Goal: Information Seeking & Learning: Check status

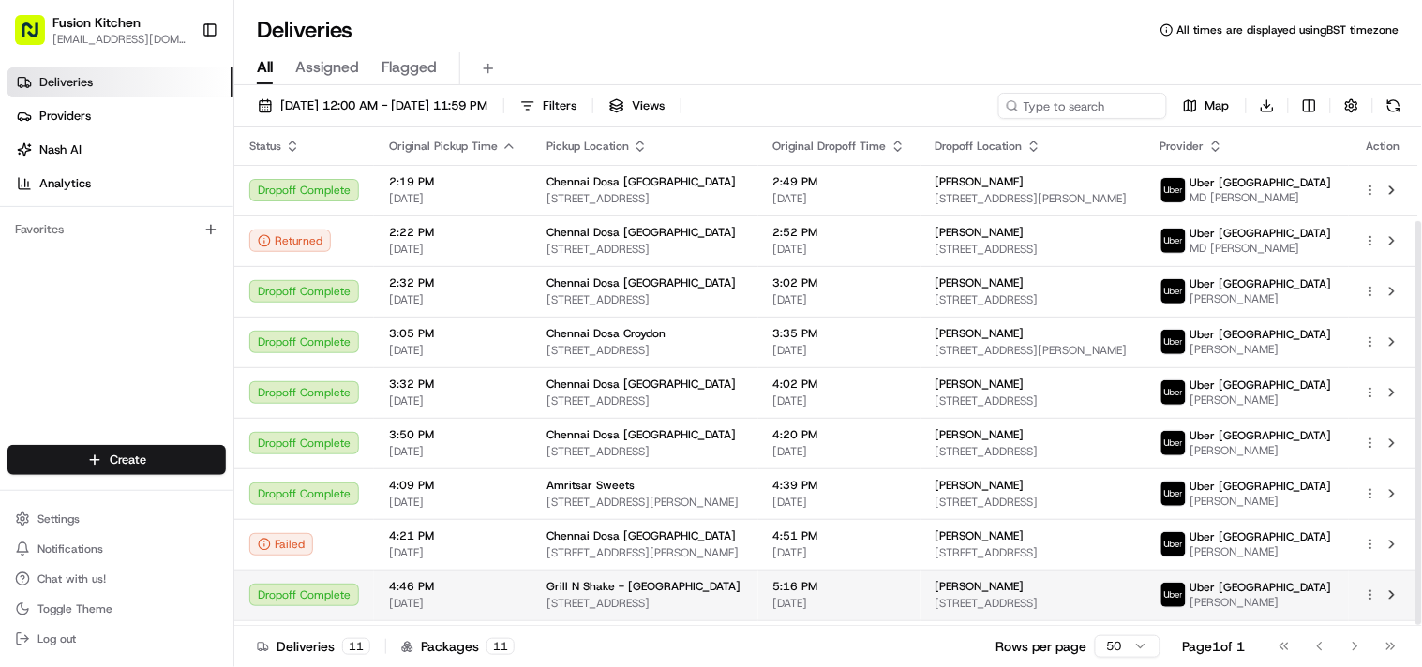
scroll to position [115, 0]
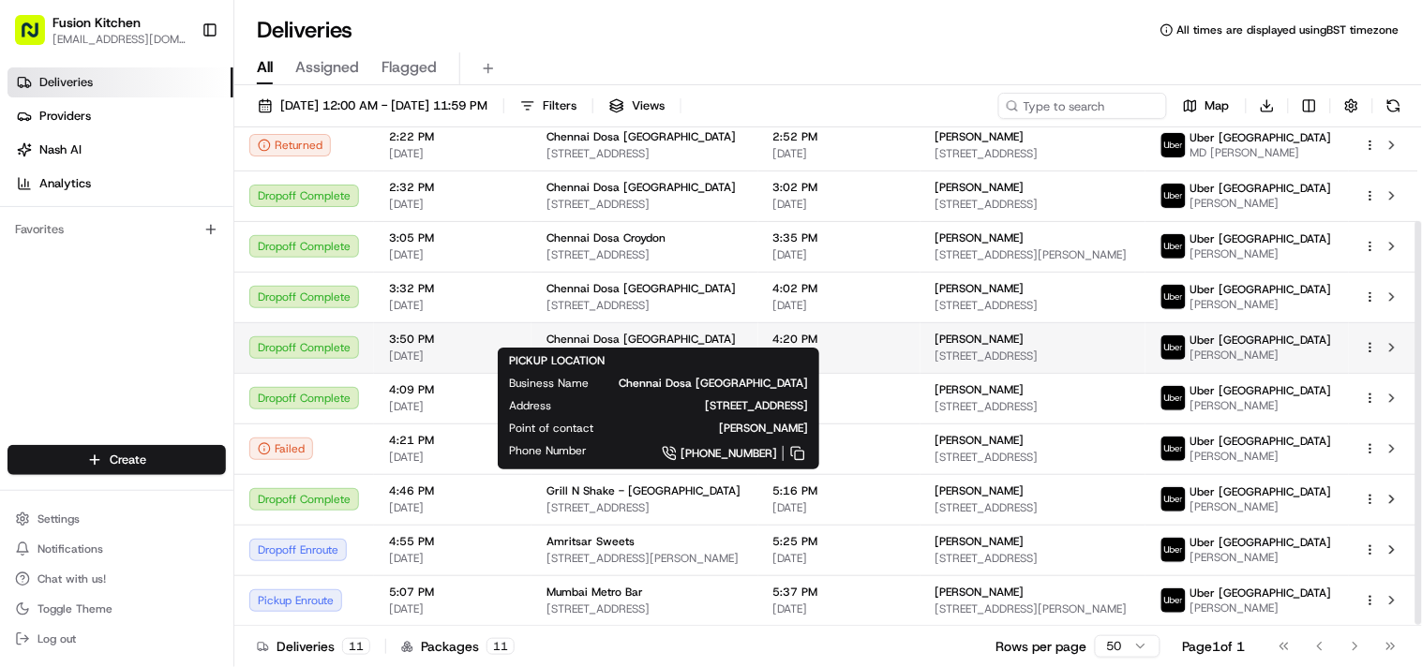
click at [619, 349] on span "[STREET_ADDRESS]" at bounding box center [644, 356] width 197 height 15
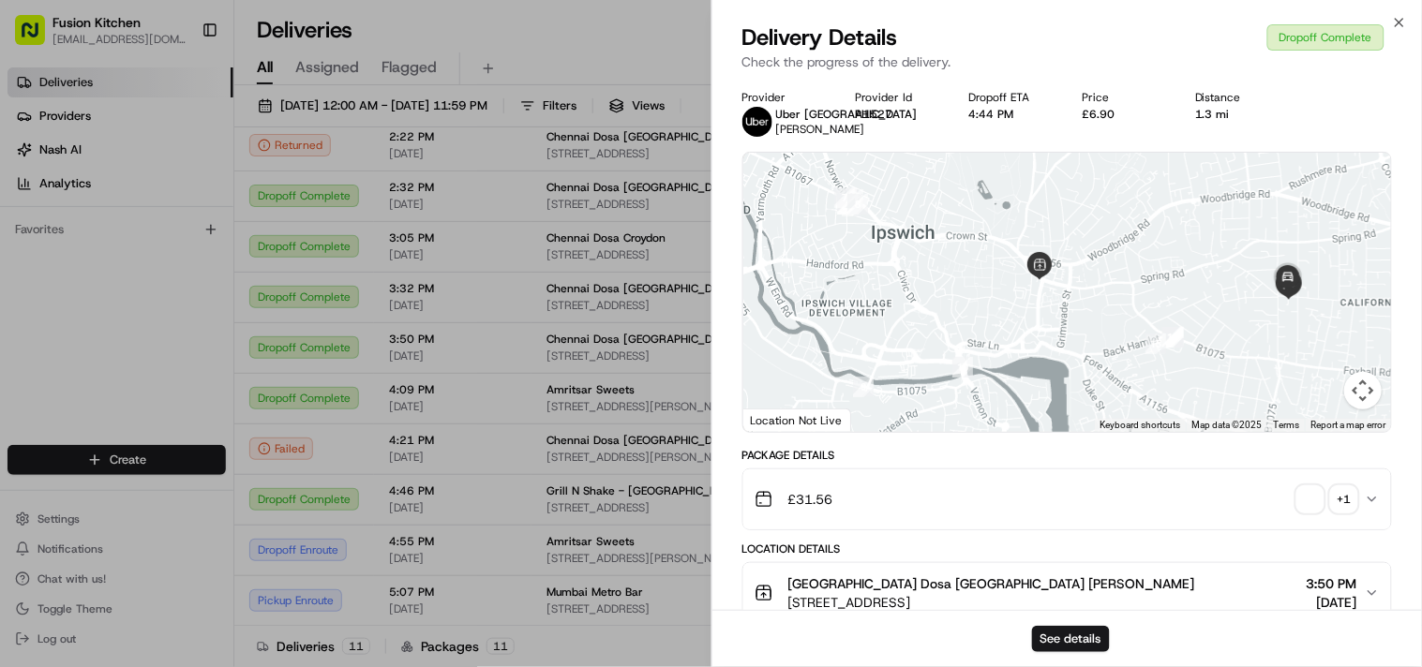
click at [1307, 513] on span "button" at bounding box center [1310, 499] width 26 height 26
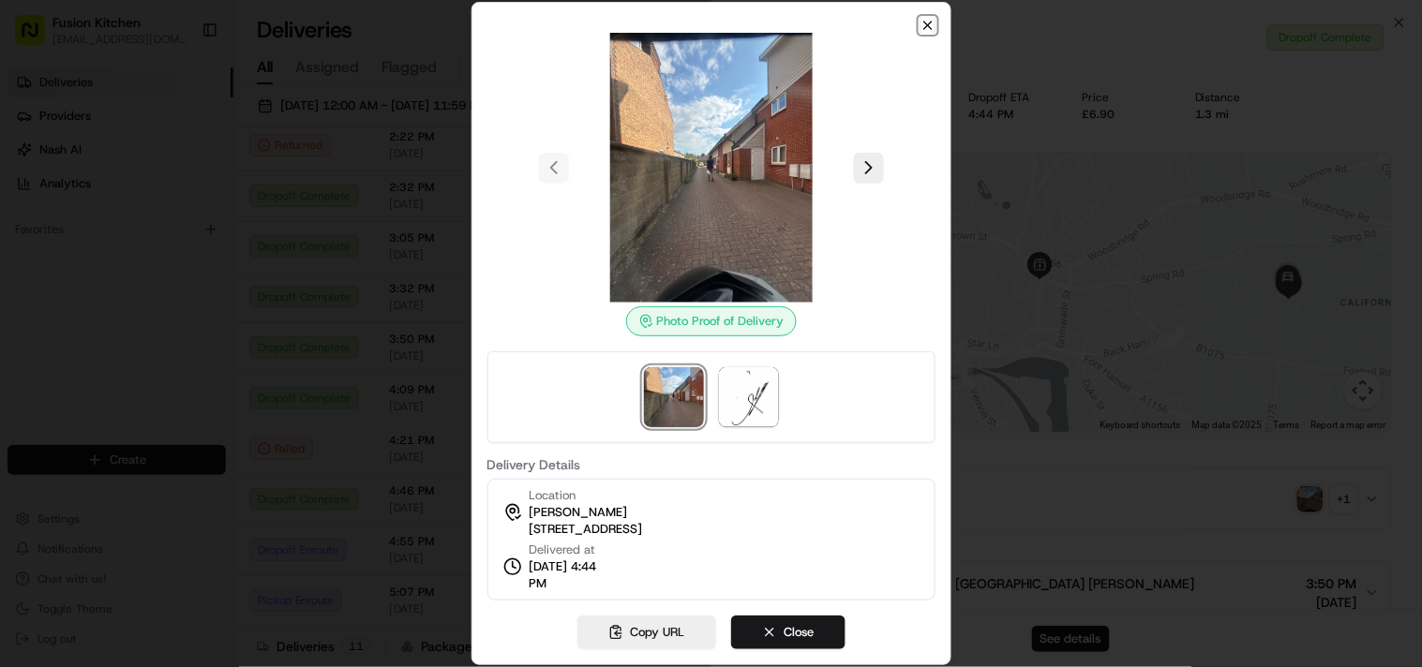
click at [930, 21] on icon "button" at bounding box center [927, 25] width 15 height 15
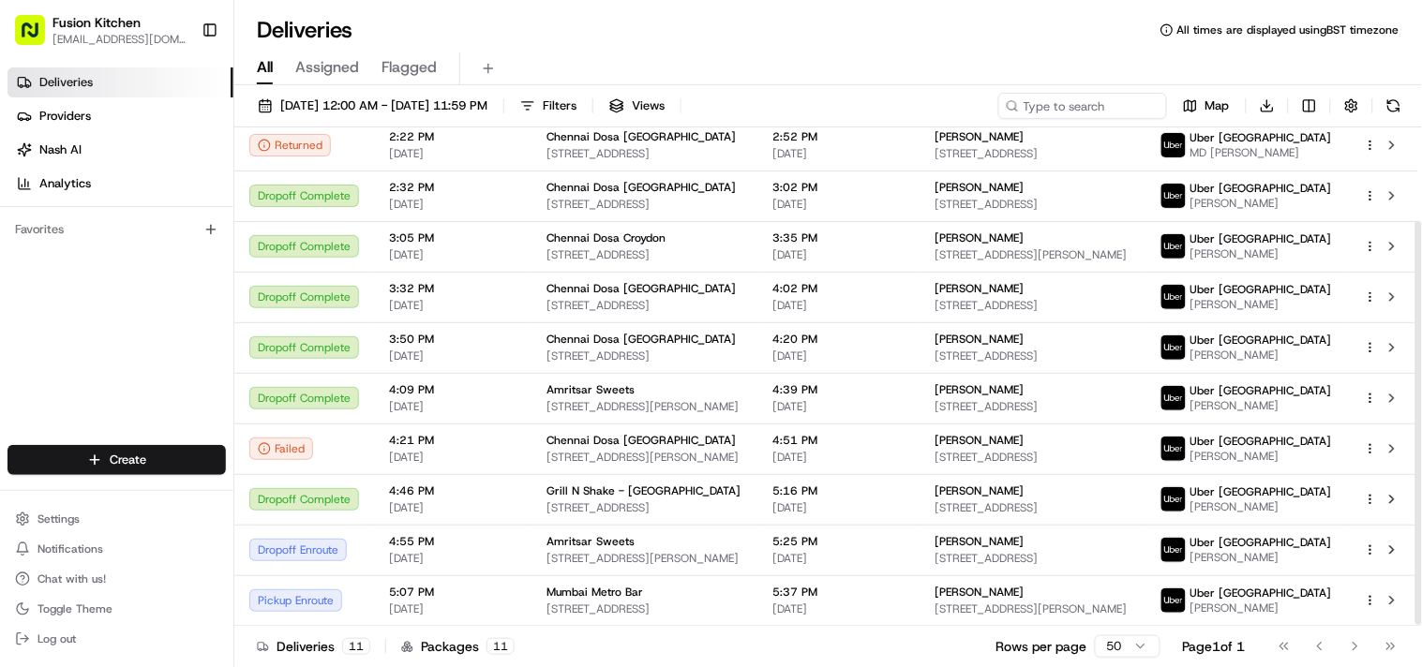
click at [550, 436] on span "Chennai Dosa [GEOGRAPHIC_DATA]" at bounding box center [640, 440] width 189 height 15
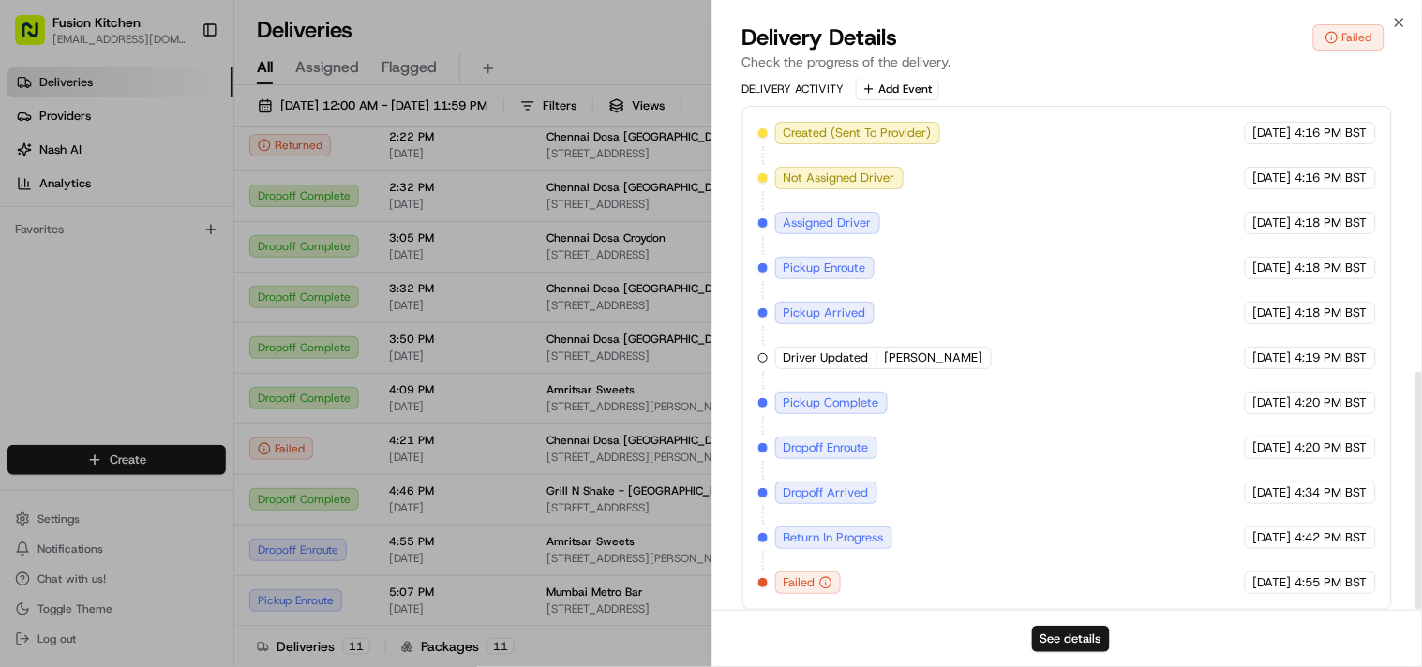
scroll to position [653, 0]
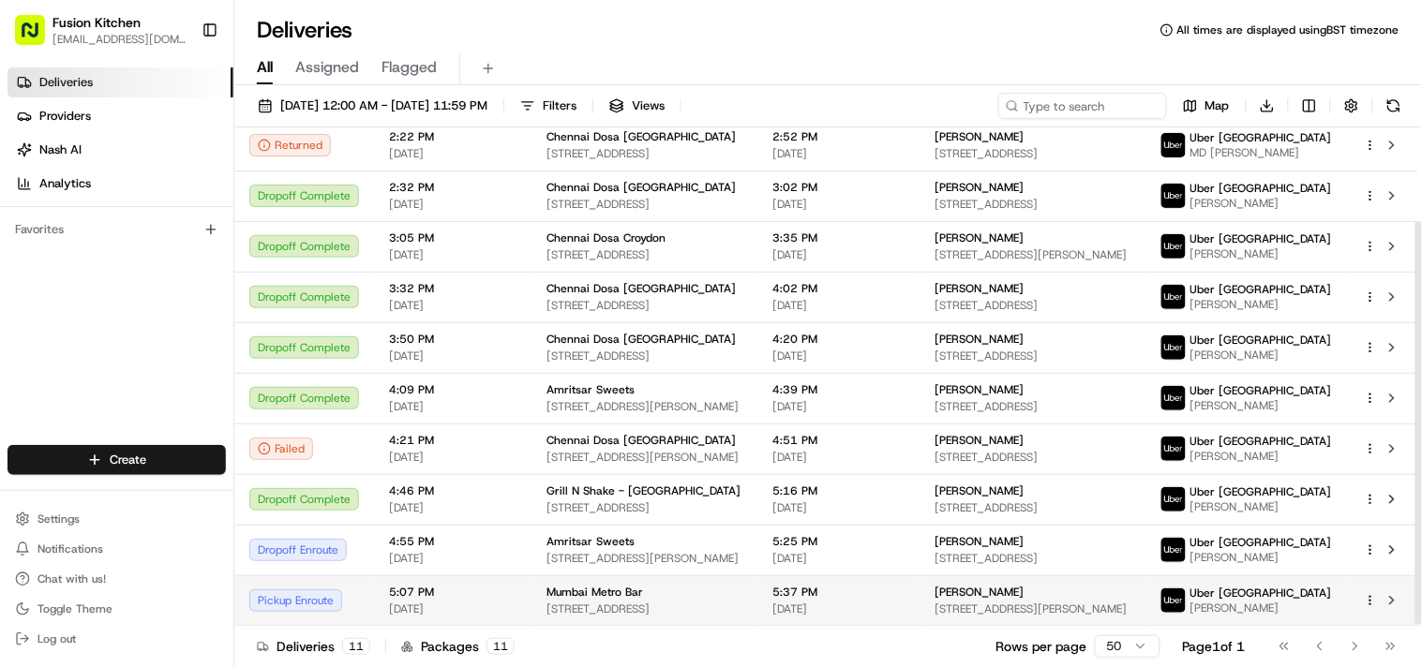
click at [587, 591] on span "Mumbai Metro Bar" at bounding box center [594, 592] width 97 height 15
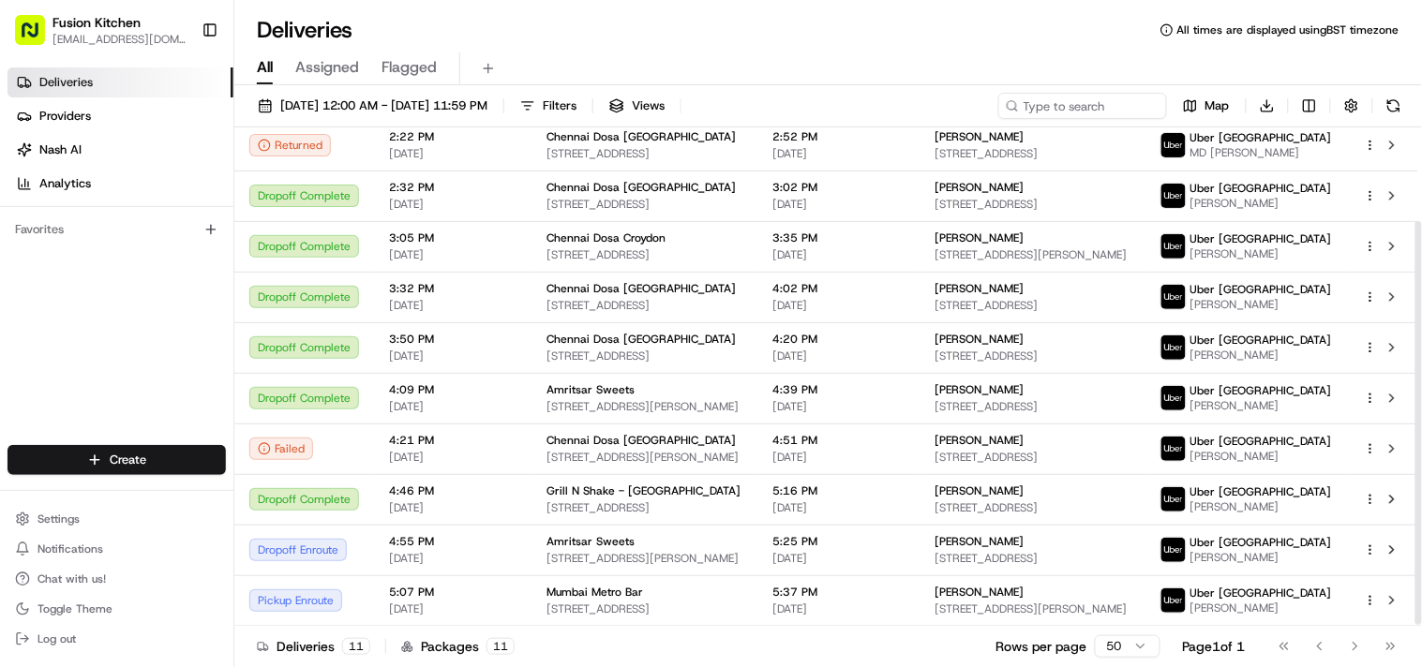
click at [610, 625] on div "Deliveries 11 Packages 11 Rows per page 50 Page 1 of 1 Go to first page Go to p…" at bounding box center [827, 646] width 1187 height 42
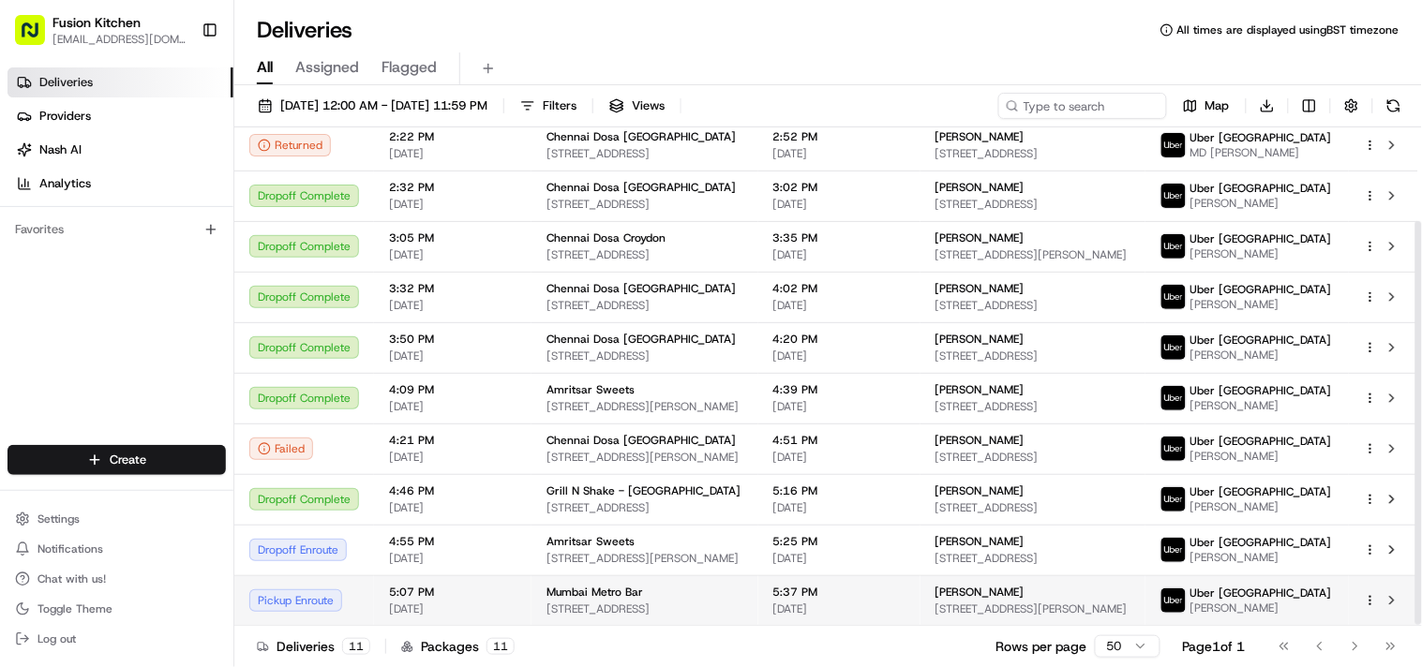
click at [610, 613] on span "[STREET_ADDRESS]" at bounding box center [644, 609] width 197 height 15
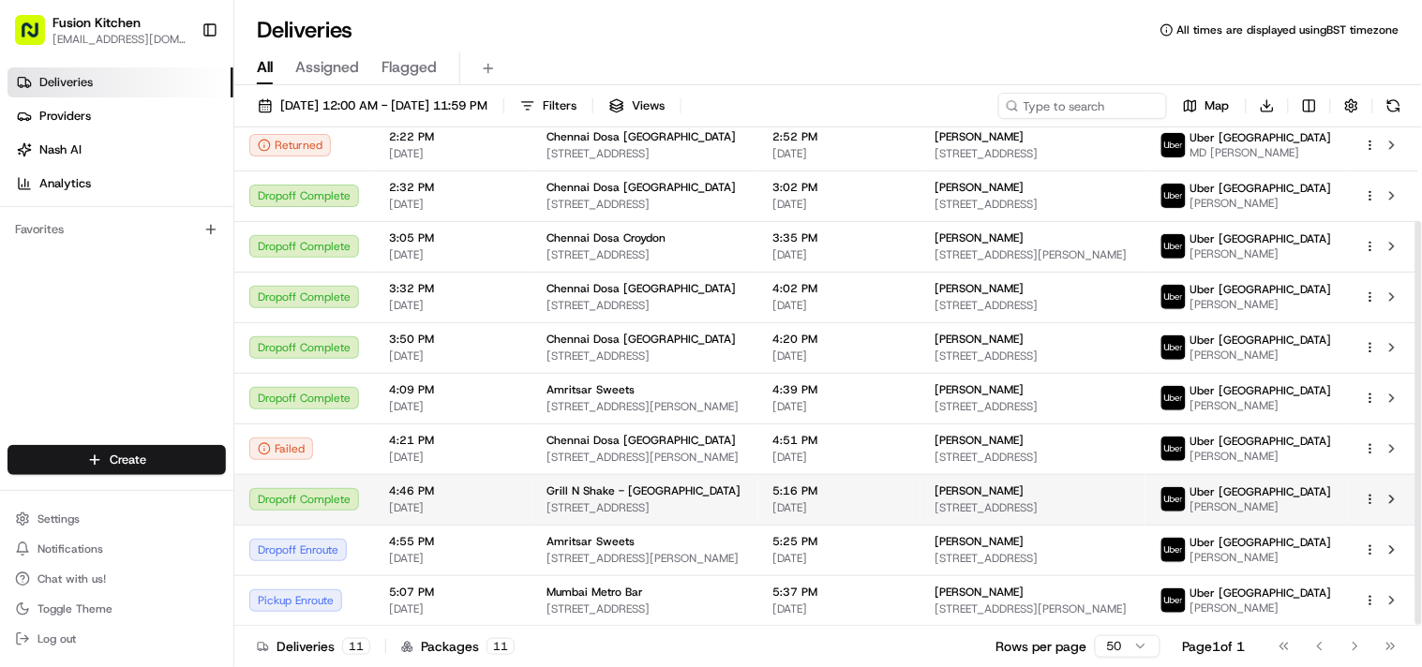
click at [556, 500] on span "[STREET_ADDRESS]" at bounding box center [644, 507] width 197 height 15
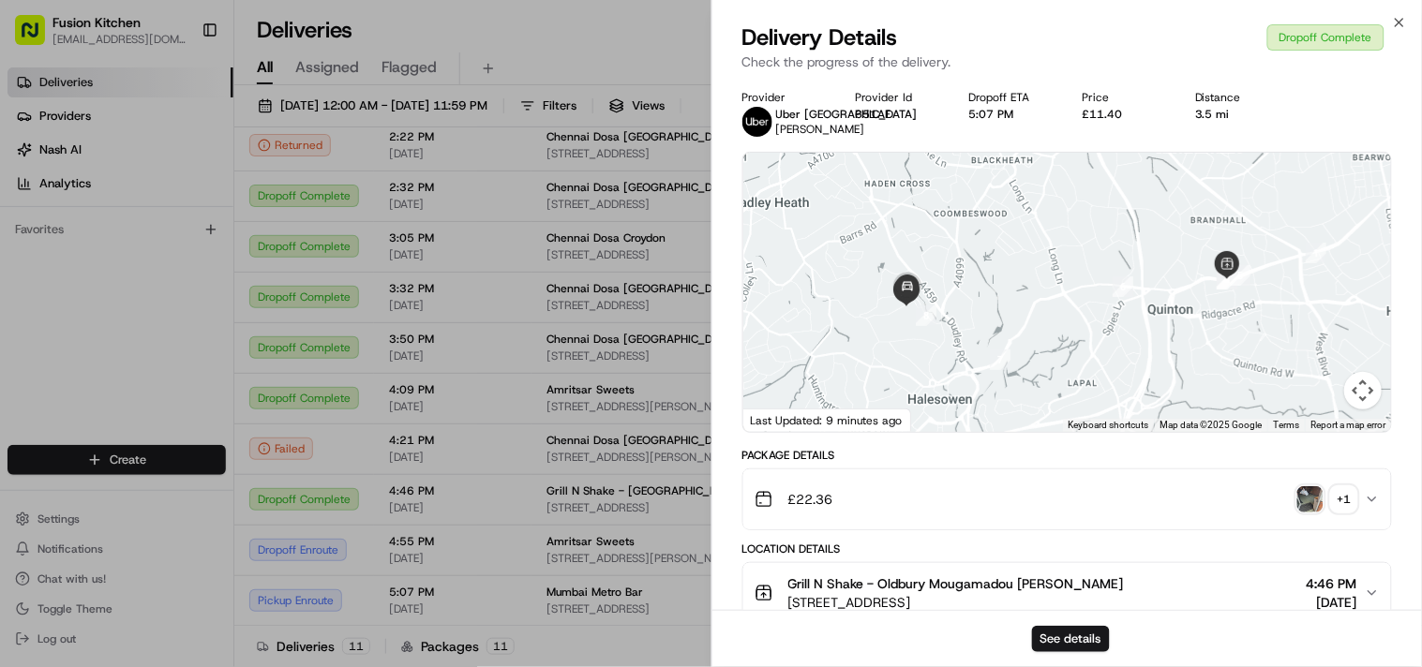
click at [1313, 513] on img "button" at bounding box center [1310, 499] width 26 height 26
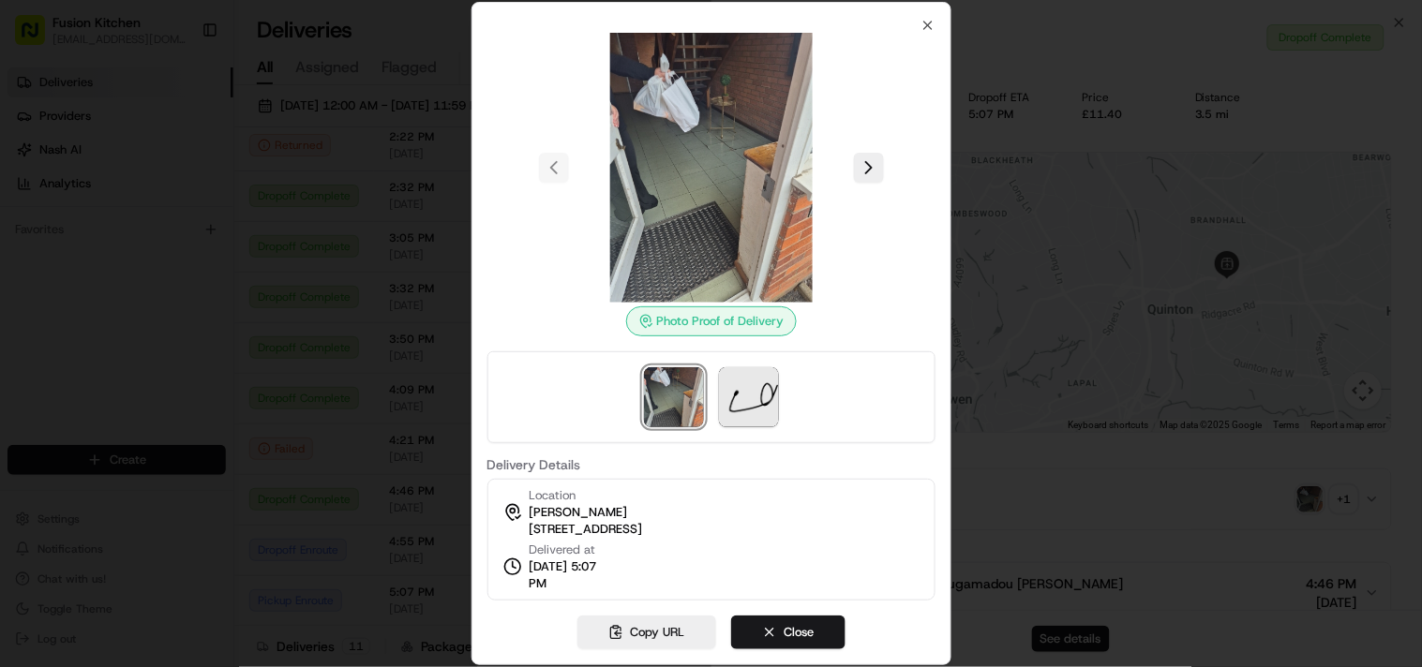
click at [999, 408] on div at bounding box center [711, 333] width 1422 height 667
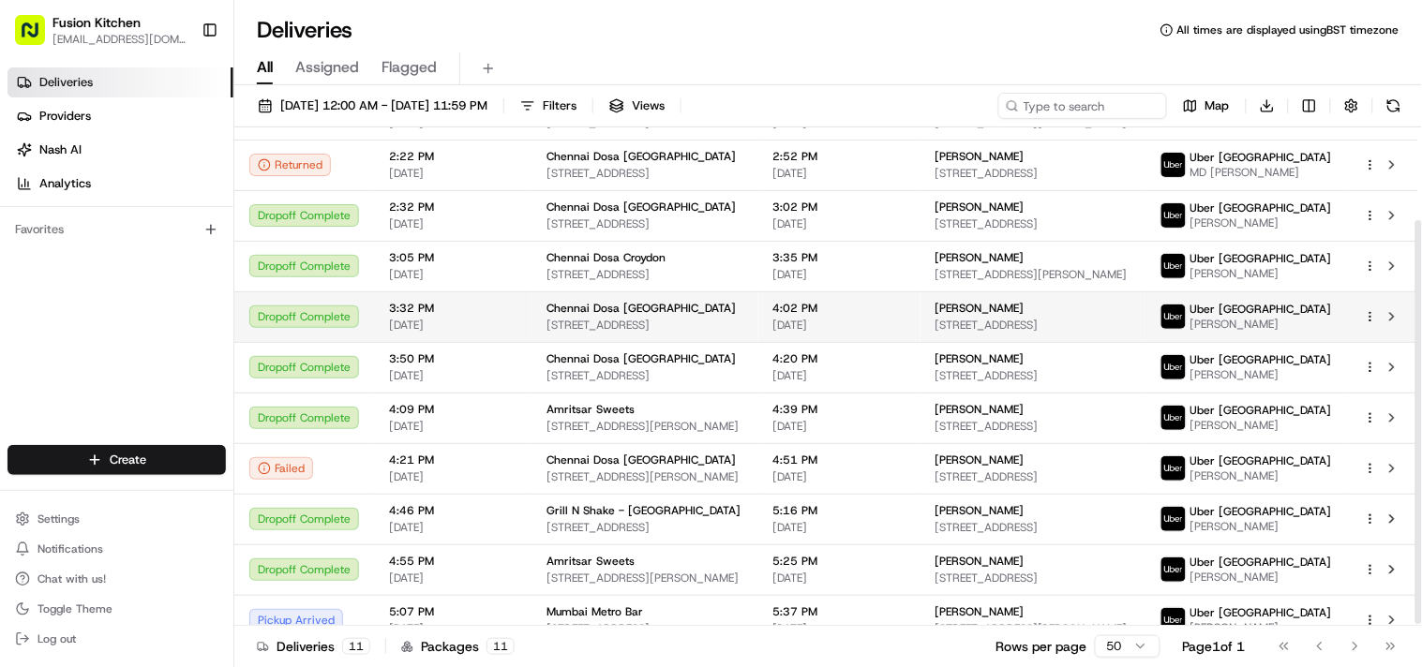
scroll to position [115, 0]
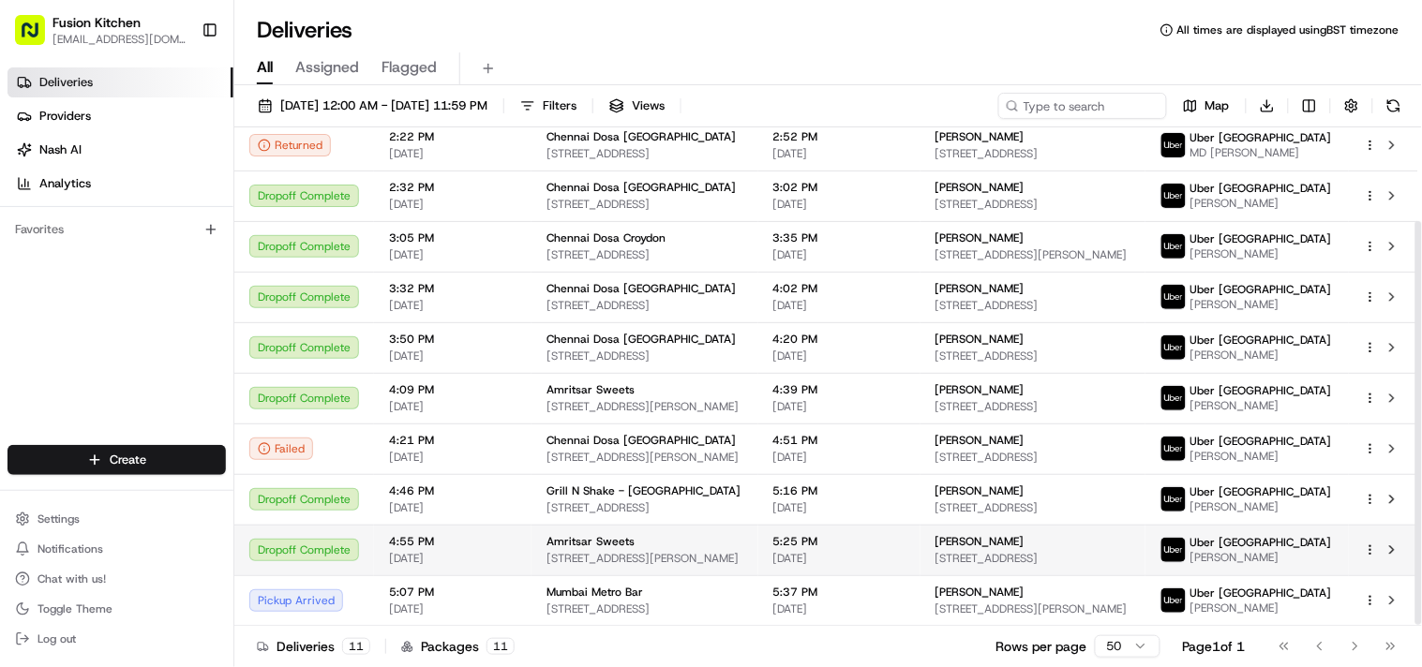
click at [420, 542] on span "4:55 PM" at bounding box center [452, 541] width 127 height 15
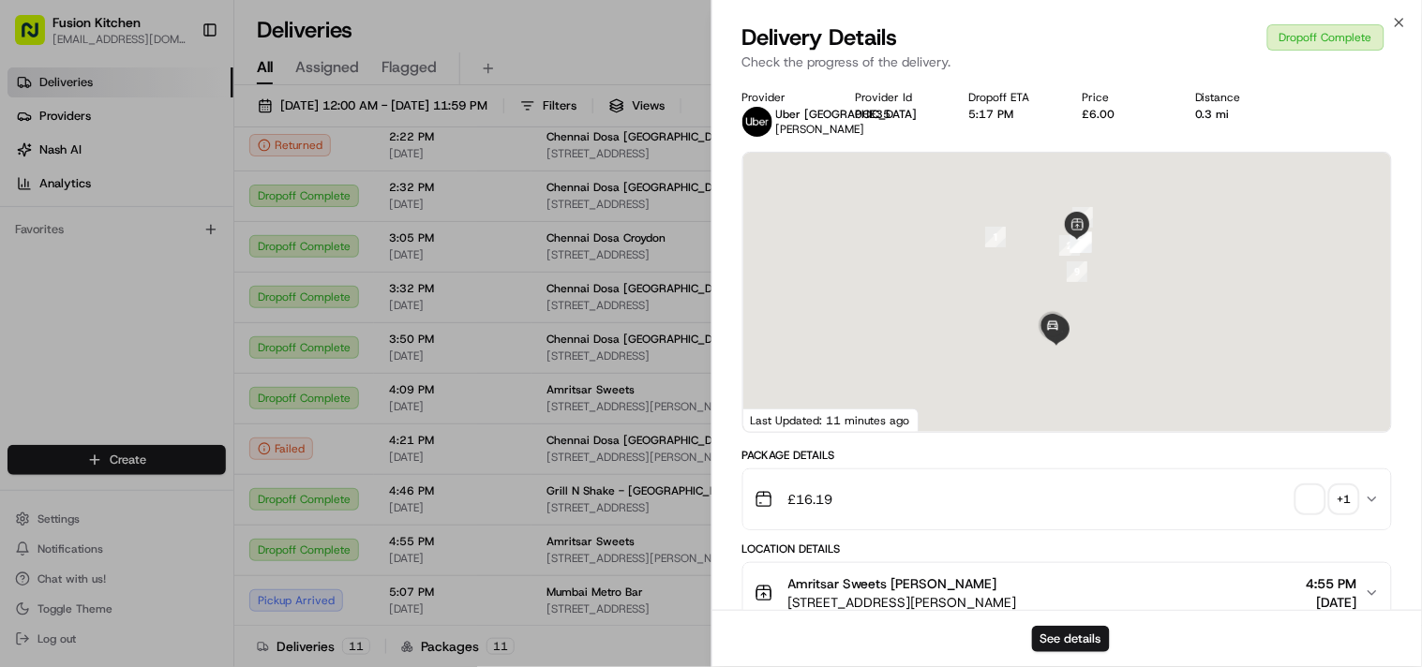
click at [1305, 504] on span "button" at bounding box center [1310, 499] width 26 height 26
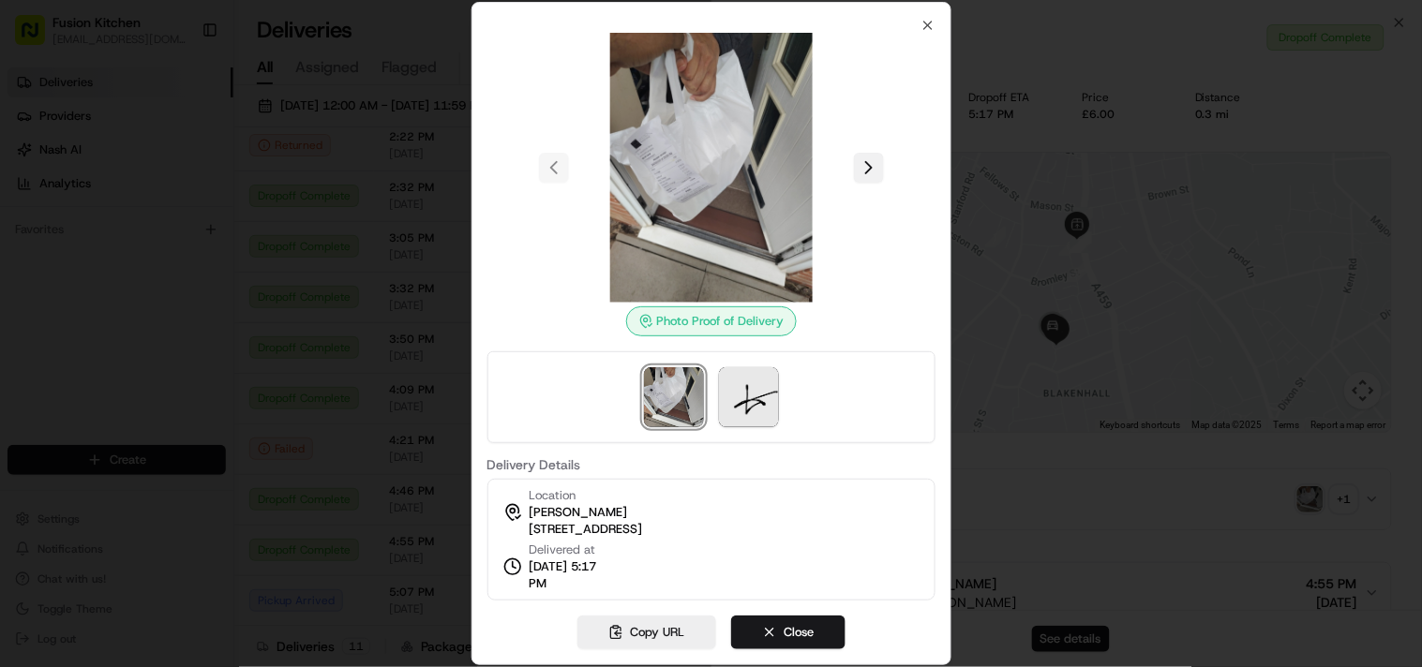
click at [862, 170] on button at bounding box center [869, 168] width 30 height 30
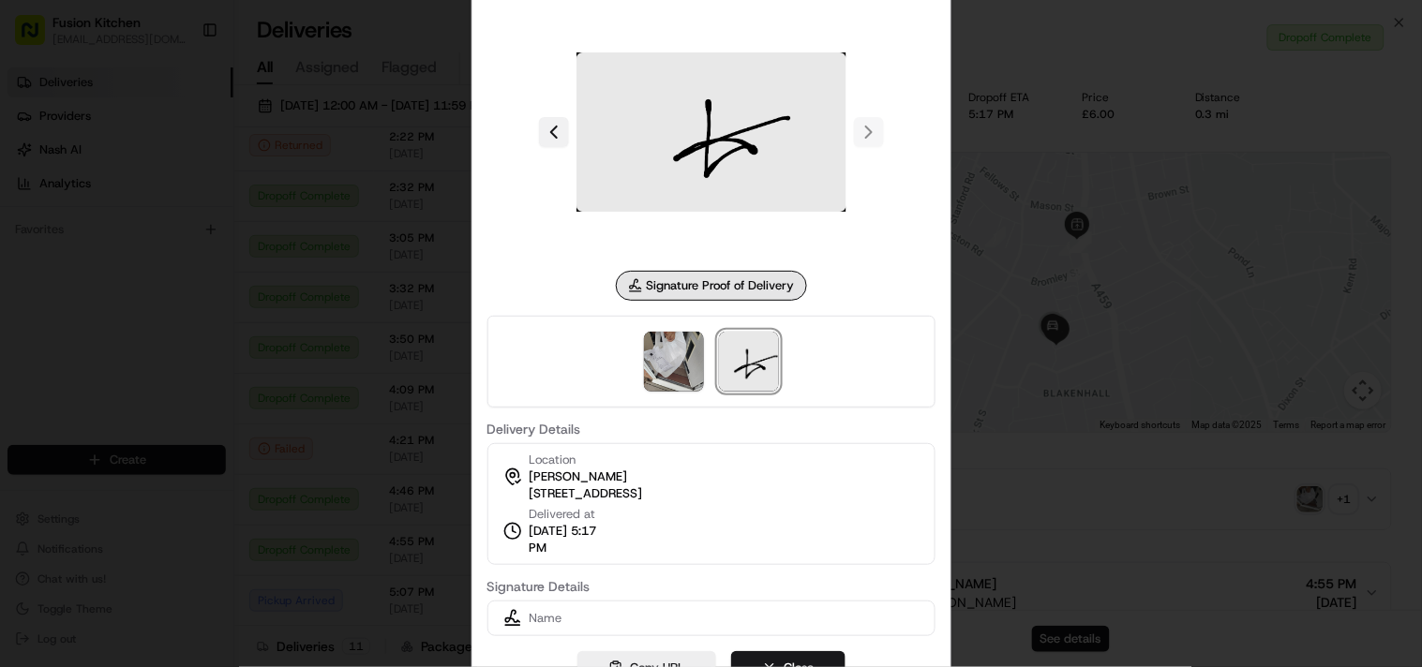
click at [544, 143] on button at bounding box center [554, 132] width 30 height 30
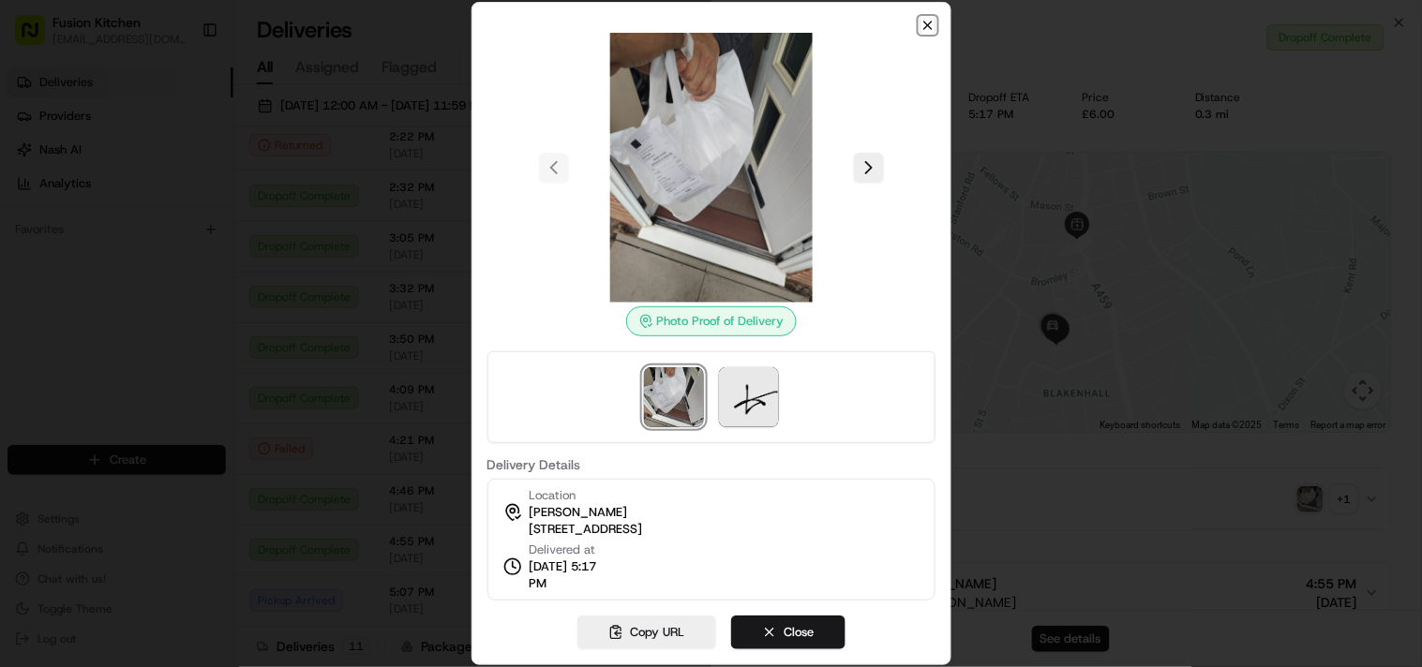
click at [926, 26] on icon "button" at bounding box center [927, 25] width 15 height 15
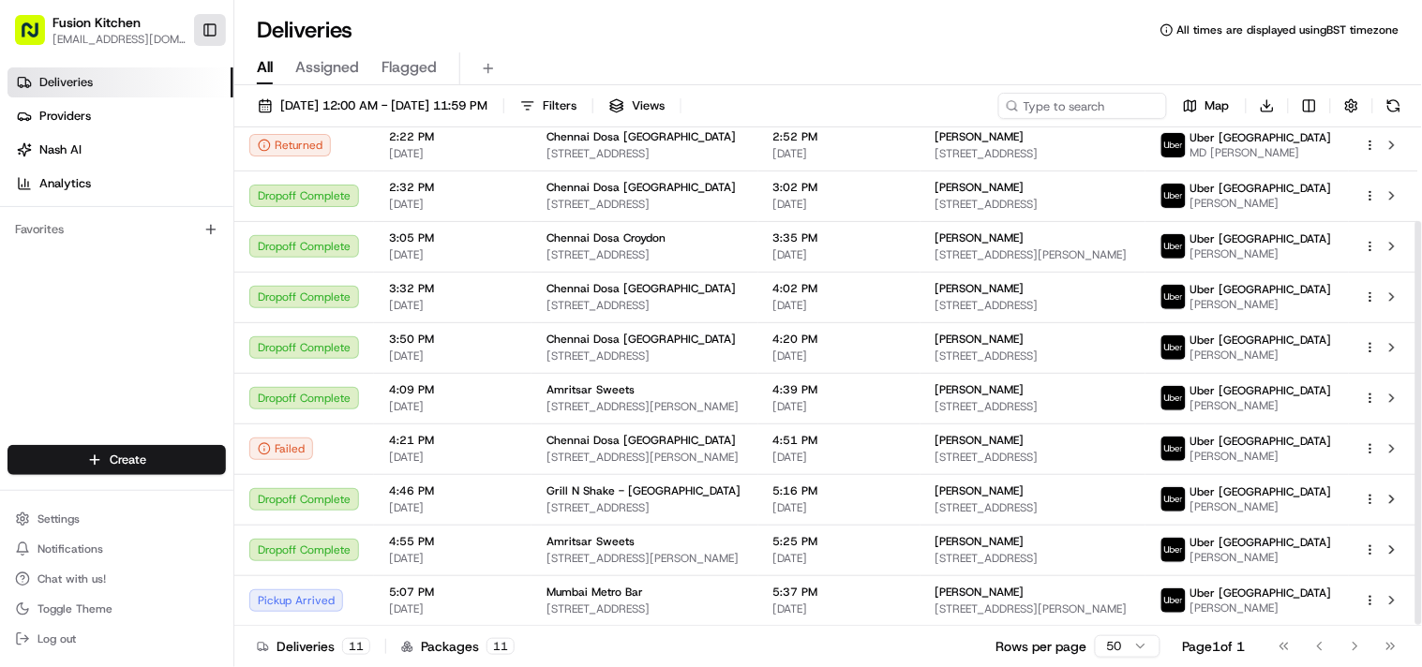
click at [203, 30] on button "Toggle Sidebar" at bounding box center [210, 30] width 32 height 32
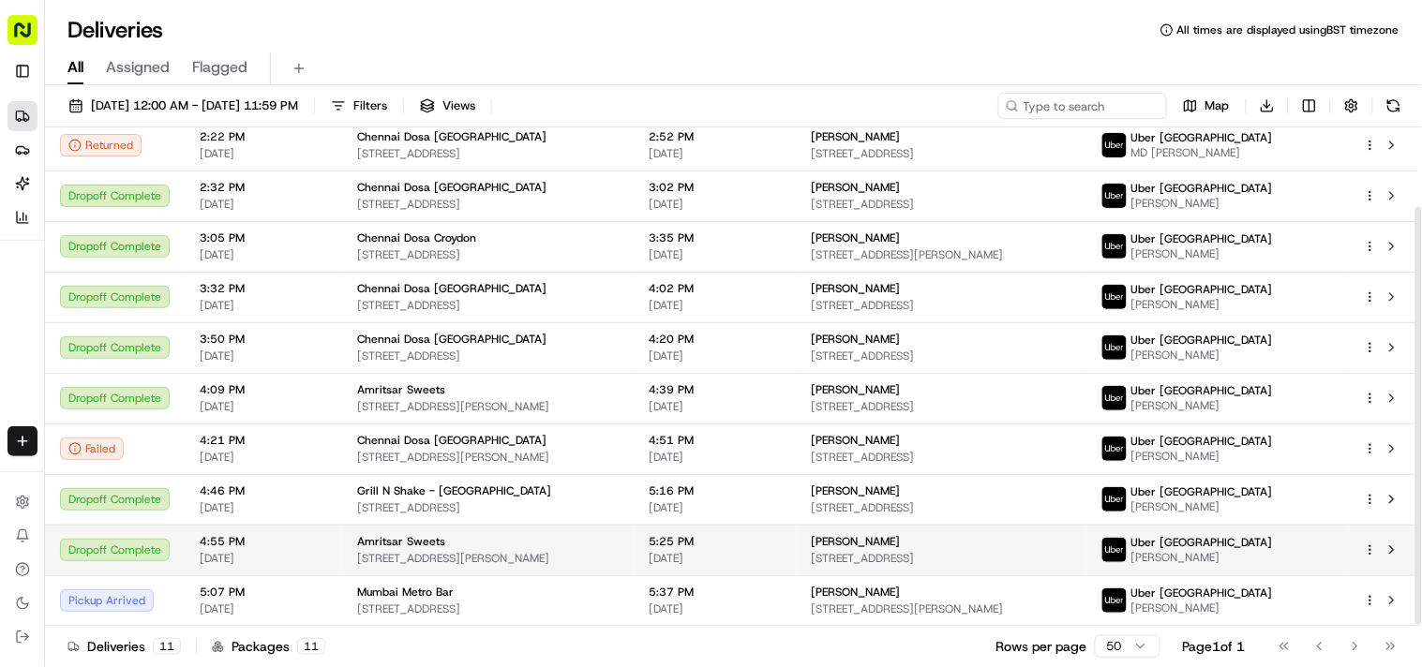
scroll to position [95, 0]
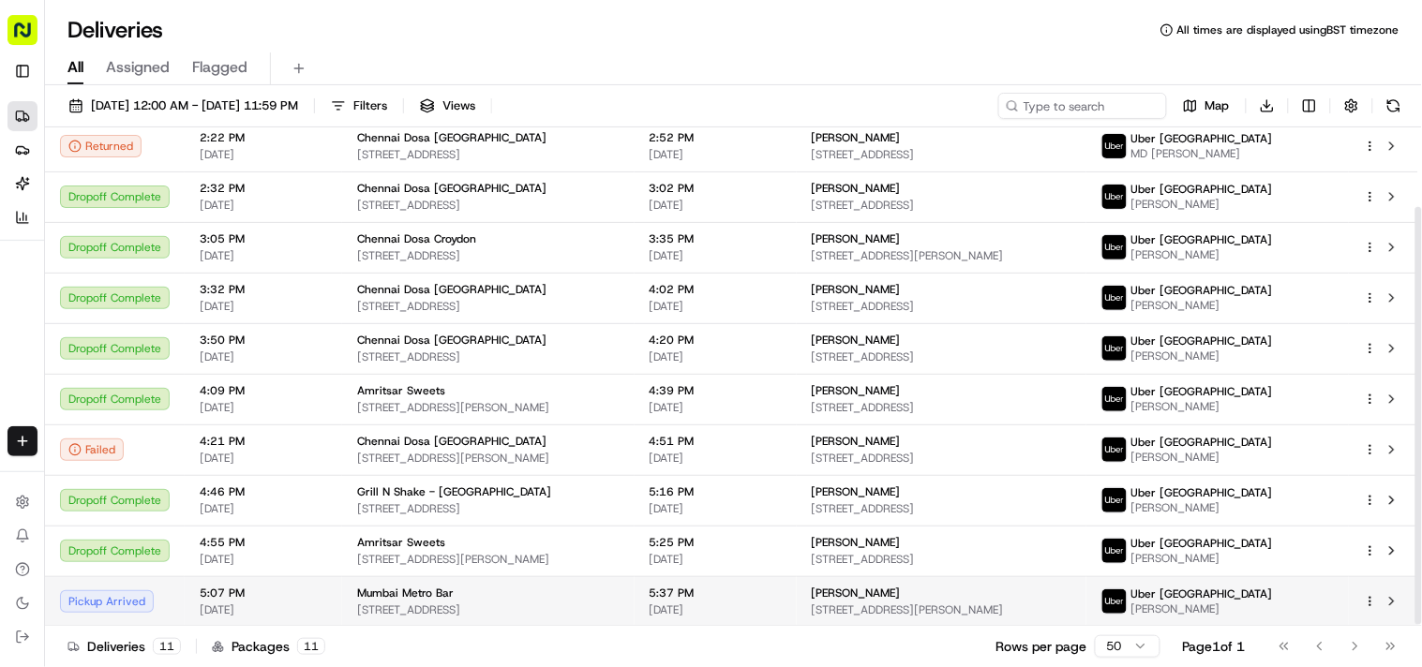
click at [448, 588] on div "Mumbai Metro Bar" at bounding box center [488, 593] width 262 height 15
click at [415, 595] on span "Mumbai Metro Bar" at bounding box center [405, 593] width 97 height 15
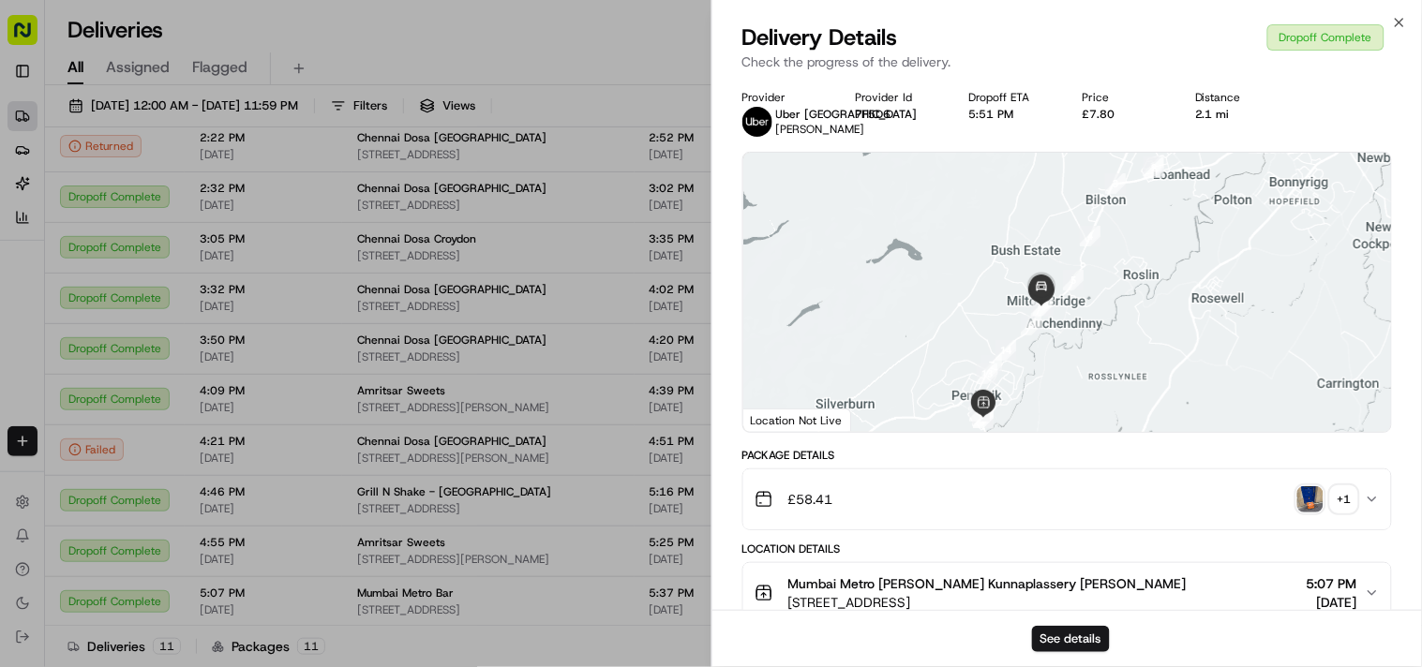
click at [1304, 513] on img "button" at bounding box center [1310, 499] width 26 height 26
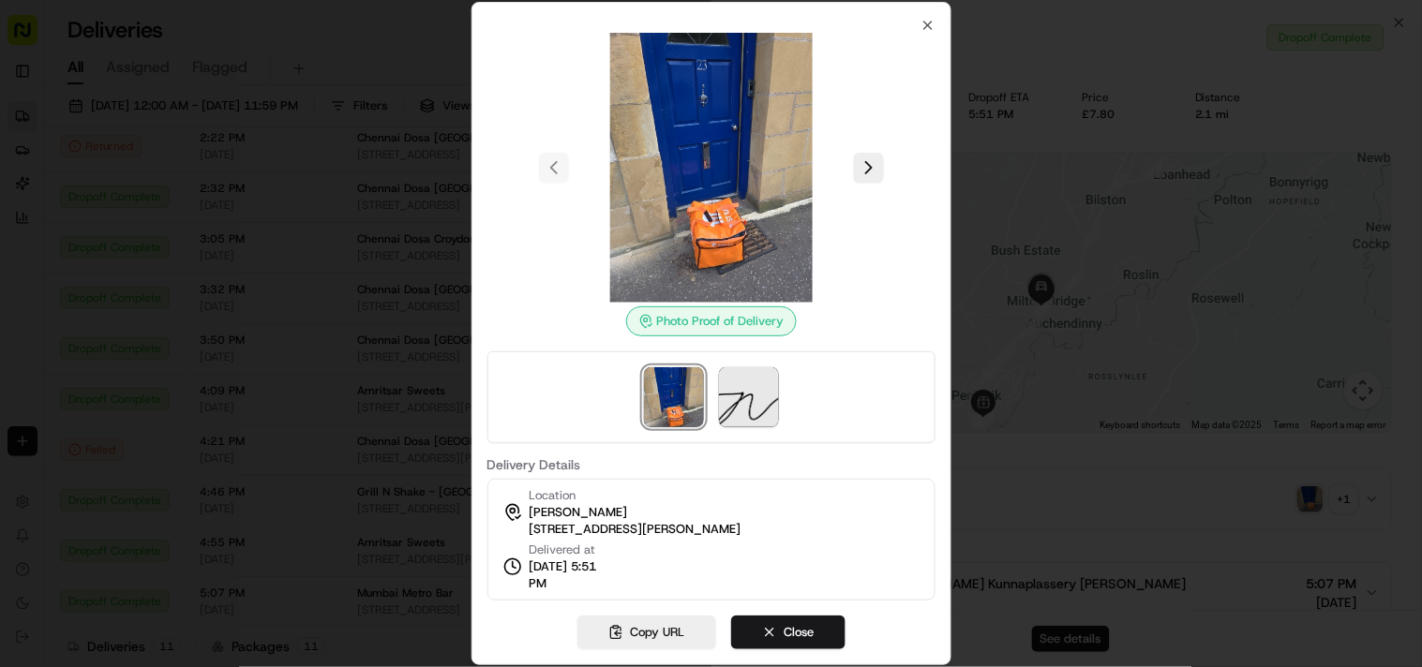
click at [1126, 478] on div at bounding box center [711, 333] width 1422 height 667
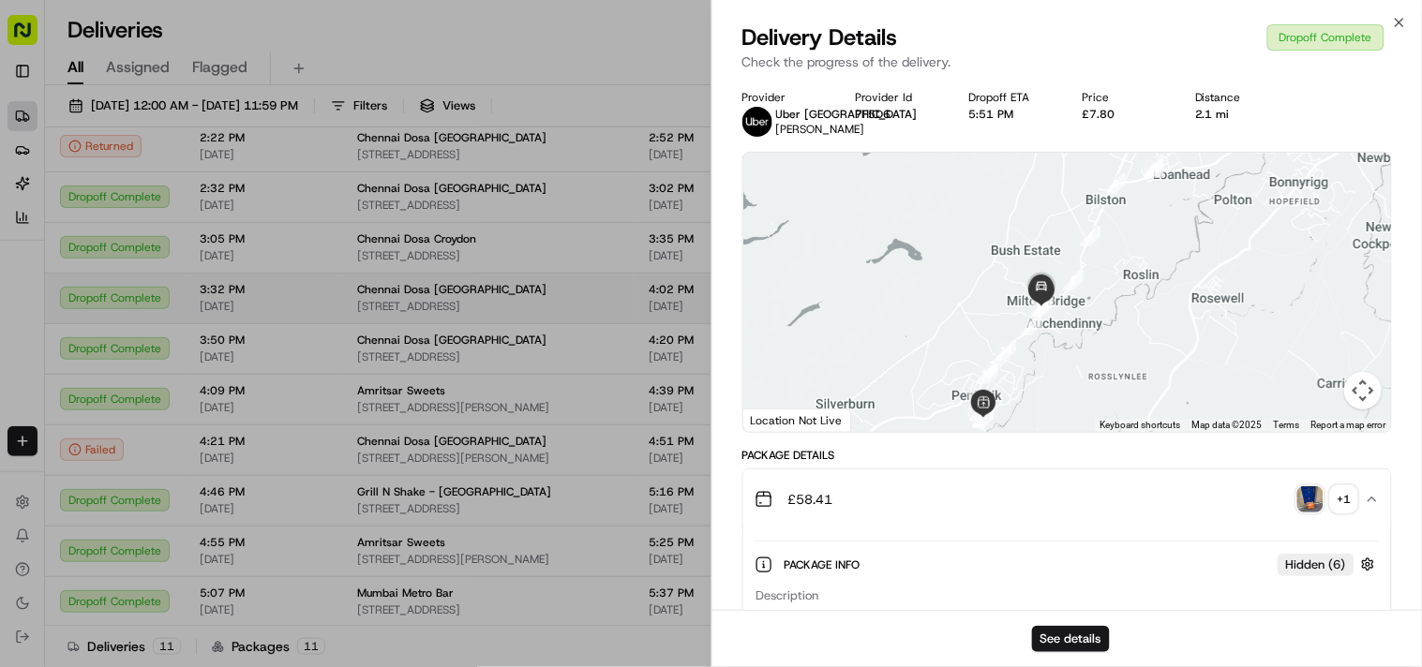
drag, startPoint x: 530, startPoint y: 364, endPoint x: 525, endPoint y: 296, distance: 67.6
